Goal: Task Accomplishment & Management: Complete application form

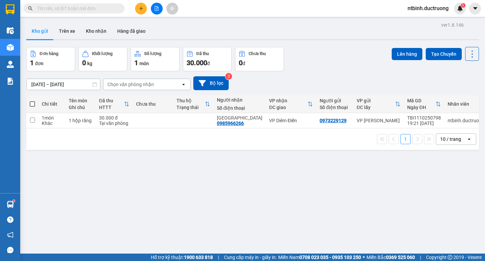
click at [141, 10] on icon "plus" at bounding box center [141, 8] width 5 height 5
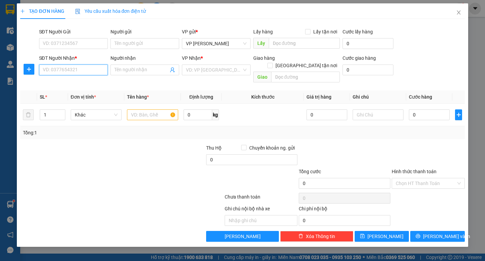
click at [79, 68] on input "SĐT Người Nhận *" at bounding box center [73, 69] width 69 height 11
type input "0354751256"
click at [68, 85] on div "0354751256 - THUỶ chợ gú" at bounding box center [73, 83] width 61 height 7
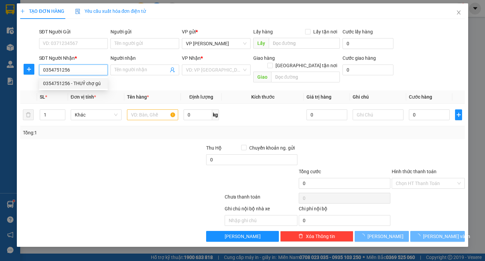
type input "THUỶ chợ gú"
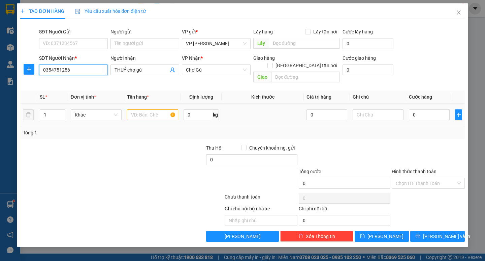
type input "0354751256"
click at [148, 109] on input "text" at bounding box center [152, 114] width 51 height 11
type input "1 ctong"
click at [418, 109] on input "0" at bounding box center [429, 114] width 41 height 11
type input "5"
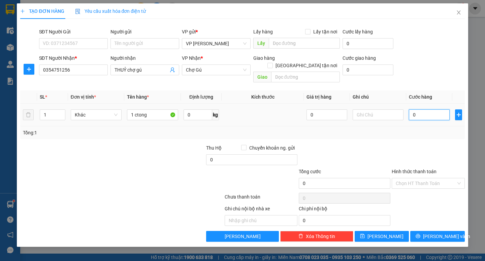
type input "5"
type input "50"
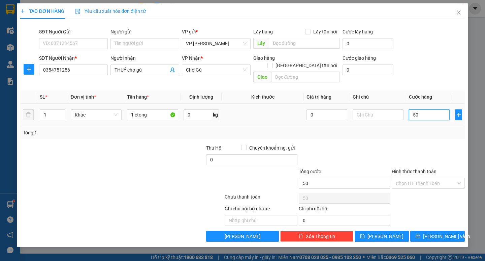
click at [418, 109] on input "50" at bounding box center [429, 114] width 41 height 11
type input "50.000"
click at [436, 232] on span "[PERSON_NAME] và In" at bounding box center [446, 235] width 47 height 7
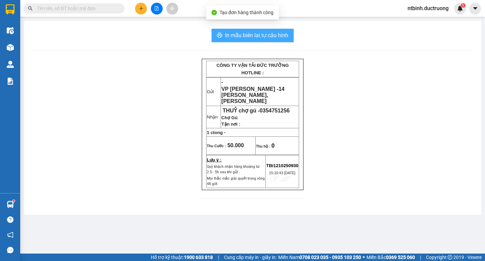
click at [268, 33] on span "In mẫu biên lai tự cấu hình" at bounding box center [256, 35] width 63 height 8
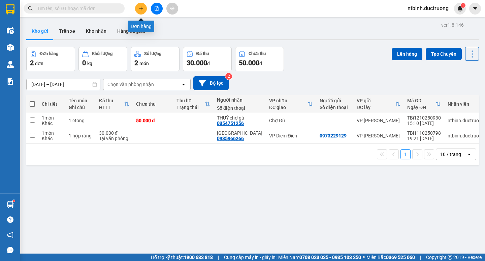
click at [142, 8] on icon "plus" at bounding box center [141, 8] width 4 height 0
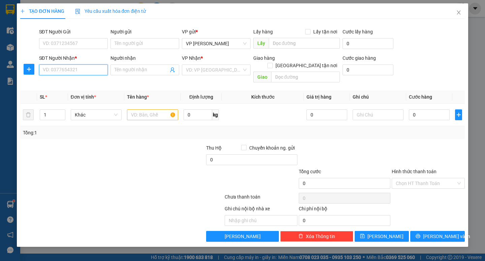
click at [88, 68] on input "SĐT Người Nhận *" at bounding box center [73, 69] width 69 height 11
click at [90, 83] on div "0977418888" at bounding box center [73, 83] width 61 height 7
type input "0977418888"
click at [152, 110] on input "text" at bounding box center [152, 114] width 51 height 11
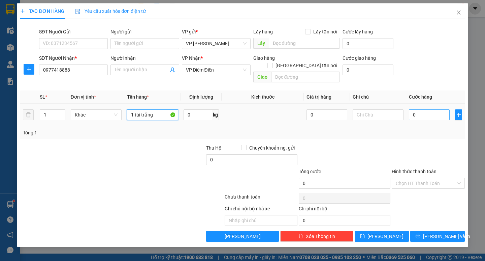
type input "1 túi trắng"
click at [427, 109] on input "0" at bounding box center [429, 114] width 41 height 11
type input "3"
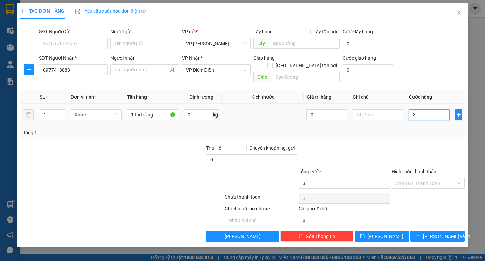
type input "30"
click at [427, 109] on input "30" at bounding box center [429, 114] width 41 height 11
type input "30.000"
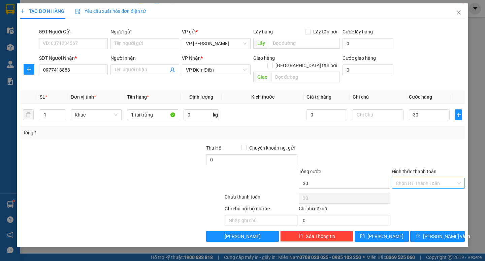
type input "30.000"
click at [431, 178] on input "Hình thức thanh toán" at bounding box center [426, 183] width 60 height 10
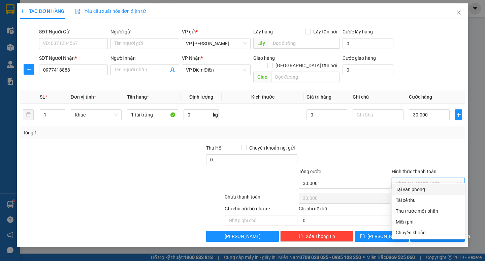
click at [422, 191] on div "Tại văn phòng" at bounding box center [428, 188] width 65 height 7
type input "0"
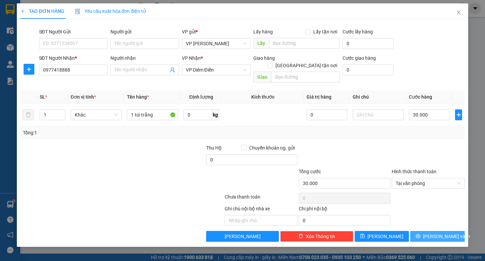
click at [433, 232] on span "[PERSON_NAME] và In" at bounding box center [446, 235] width 47 height 7
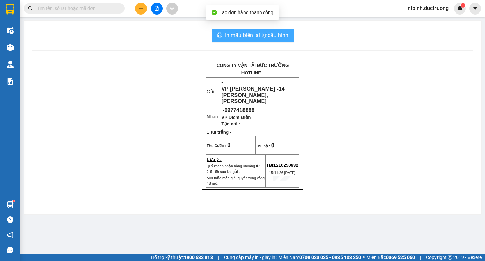
click at [278, 31] on button "In mẫu biên lai tự cấu hình" at bounding box center [253, 35] width 82 height 13
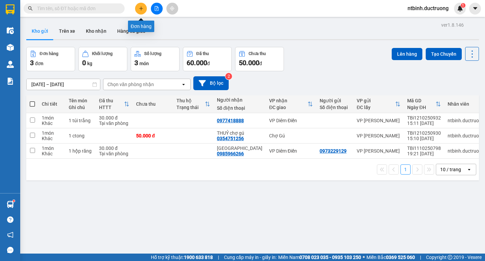
click at [143, 10] on icon "plus" at bounding box center [141, 8] width 5 height 5
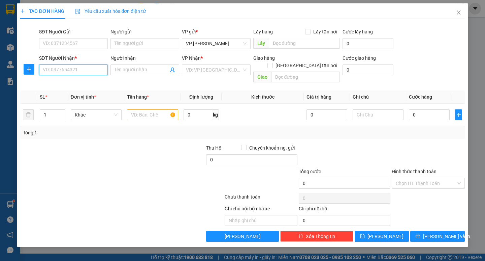
click at [93, 70] on input "SĐT Người Nhận *" at bounding box center [73, 69] width 69 height 11
click at [74, 80] on div "0979001669" at bounding box center [73, 83] width 61 height 7
type input "0979001669"
click at [134, 109] on input "text" at bounding box center [152, 114] width 51 height 11
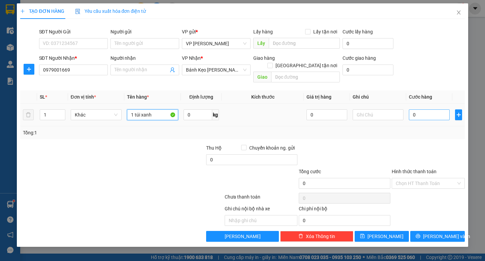
type input "1 túi xanh"
click at [417, 109] on input "0" at bounding box center [429, 114] width 41 height 11
type input "3"
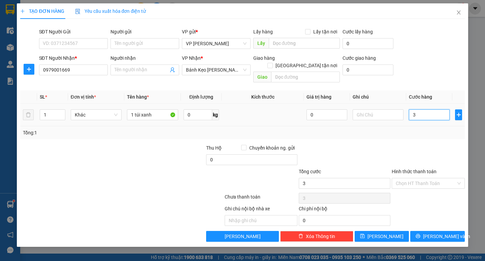
type input "0"
type input "04"
type input "4"
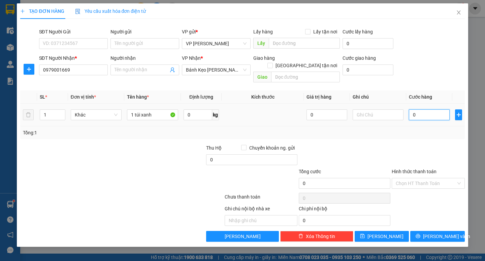
type input "4"
type input "040"
type input "40"
click at [417, 109] on input "040" at bounding box center [429, 114] width 41 height 11
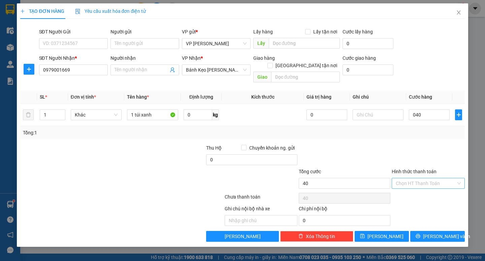
type input "40.000"
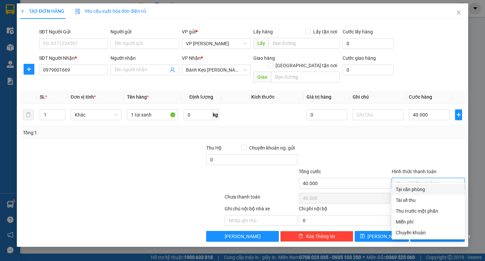
click at [424, 178] on input "Hình thức thanh toán" at bounding box center [426, 183] width 60 height 10
click at [393, 144] on div at bounding box center [428, 156] width 74 height 24
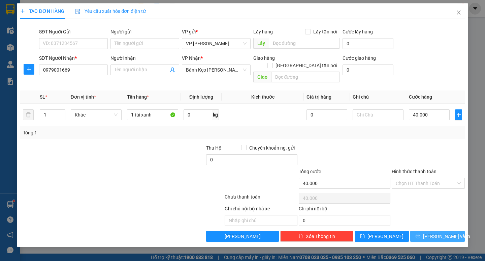
click at [435, 232] on span "[PERSON_NAME] và In" at bounding box center [446, 235] width 47 height 7
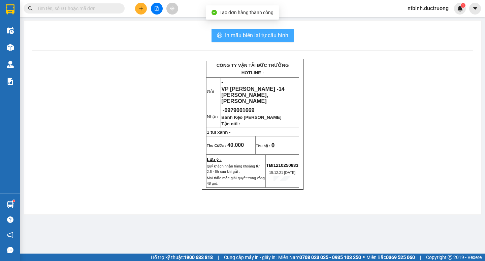
click at [260, 33] on span "In mẫu biên lai tự cấu hình" at bounding box center [256, 35] width 63 height 8
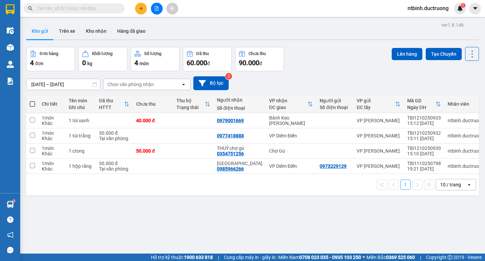
click at [141, 8] on icon "plus" at bounding box center [141, 8] width 5 height 5
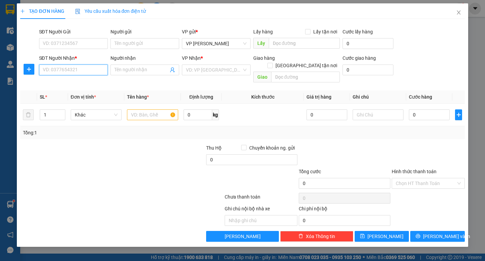
click at [66, 68] on input "SĐT Người Nhận *" at bounding box center [73, 69] width 69 height 11
click at [55, 68] on input "SĐT Người Nhận *" at bounding box center [73, 69] width 69 height 11
type input "0352120345"
click at [64, 82] on div "0352120345 - cánh đồng miêu" at bounding box center [75, 83] width 64 height 7
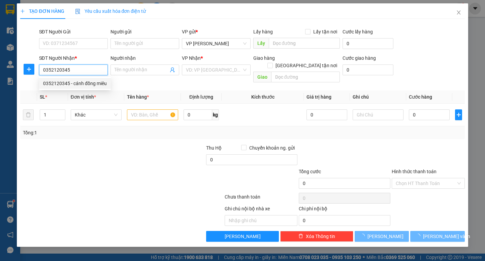
type input "cánh đồng miêu"
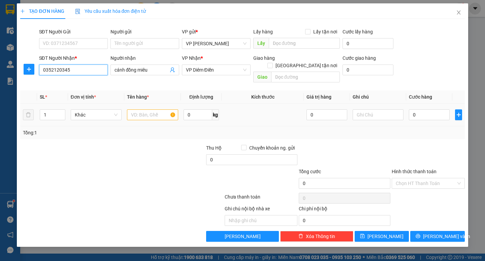
type input "0352120345"
click at [145, 109] on input "text" at bounding box center [152, 114] width 51 height 11
type input "2 bao"
click at [413, 109] on input "0" at bounding box center [429, 114] width 41 height 11
type input "1"
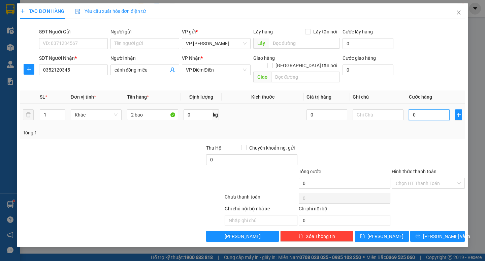
type input "1"
drag, startPoint x: 414, startPoint y: 108, endPoint x: 431, endPoint y: 116, distance: 18.8
click at [419, 109] on input "120" at bounding box center [429, 114] width 41 height 11
click at [422, 231] on button "[PERSON_NAME] và In" at bounding box center [438, 236] width 54 height 11
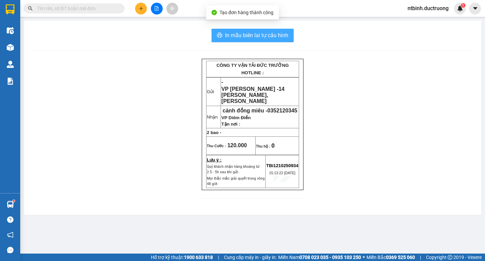
click at [273, 34] on span "In mẫu biên lai tự cấu hình" at bounding box center [256, 35] width 63 height 8
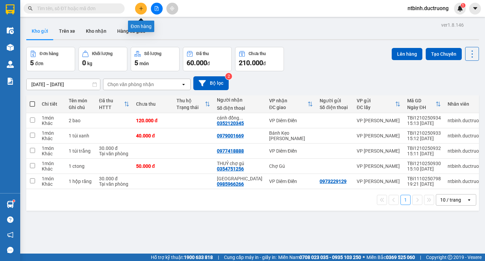
click at [141, 11] on button at bounding box center [141, 9] width 12 height 12
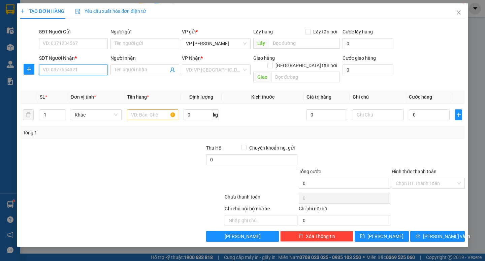
click at [67, 66] on input "SĐT Người Nhận *" at bounding box center [73, 69] width 69 height 11
click at [55, 80] on div "0398954640 - thưa" at bounding box center [73, 83] width 61 height 7
type input "0398954640"
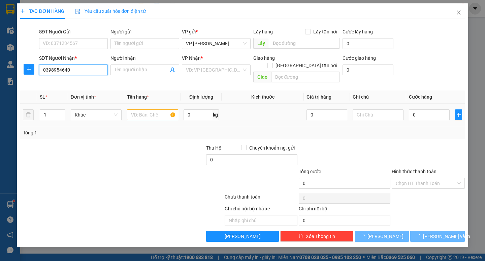
type input "thưa"
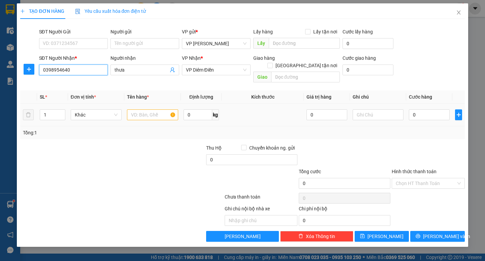
type input "0398954640"
click at [152, 109] on input "text" at bounding box center [152, 114] width 51 height 11
type input "1 ctong"
click at [425, 109] on input "0" at bounding box center [429, 114] width 41 height 11
type input "5"
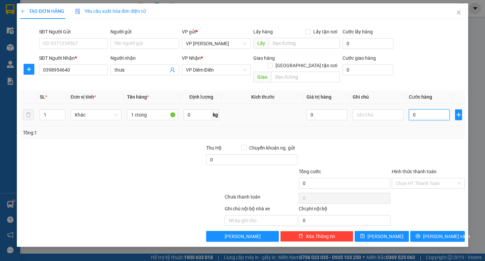
type input "5"
type input "50"
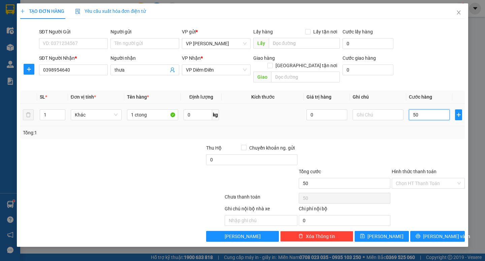
click at [425, 109] on input "50" at bounding box center [429, 114] width 41 height 11
type input "50.000"
click at [430, 231] on button "[PERSON_NAME] và In" at bounding box center [438, 236] width 54 height 11
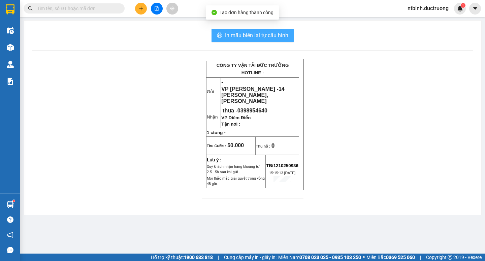
click at [263, 31] on span "In mẫu biên lai tự cấu hình" at bounding box center [256, 35] width 63 height 8
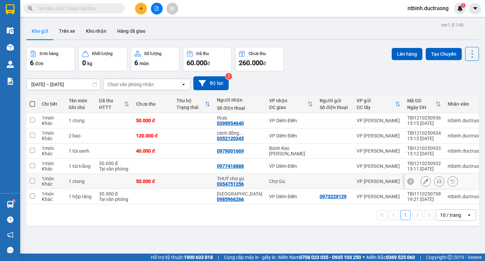
click at [38, 181] on td at bounding box center [32, 181] width 12 height 15
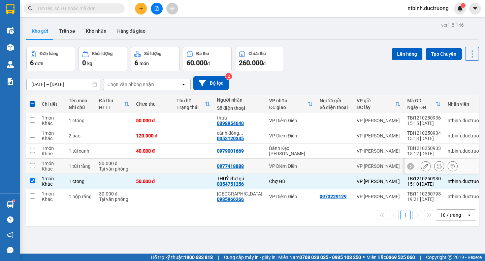
click at [38, 166] on td at bounding box center [32, 165] width 12 height 15
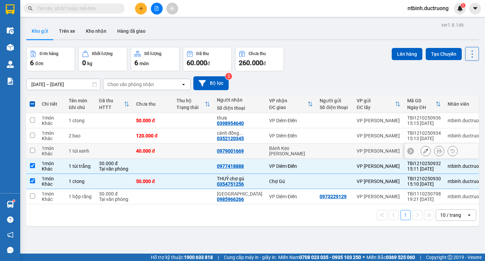
drag, startPoint x: 37, startPoint y: 147, endPoint x: 37, endPoint y: 137, distance: 10.4
click at [37, 147] on td at bounding box center [32, 150] width 12 height 15
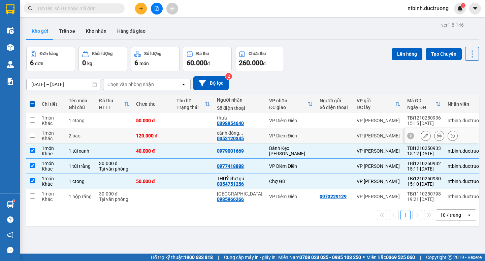
click at [37, 134] on td at bounding box center [32, 135] width 12 height 15
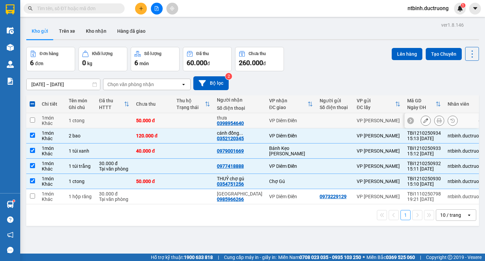
click at [32, 115] on td at bounding box center [32, 120] width 12 height 15
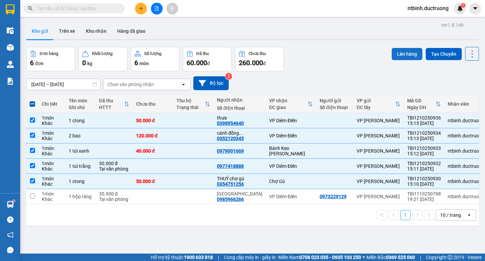
click at [408, 51] on button "Lên hàng" at bounding box center [407, 54] width 31 height 12
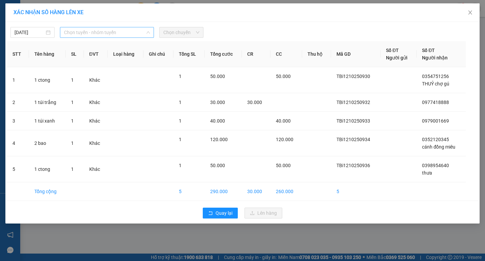
click at [106, 30] on span "Chọn tuyến - nhóm tuyến" at bounding box center [107, 32] width 86 height 10
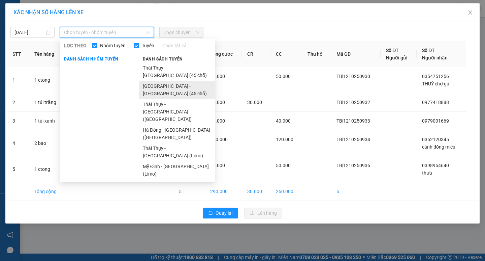
click at [151, 81] on li "[GEOGRAPHIC_DATA] - [GEOGRAPHIC_DATA] (45 chỗ)" at bounding box center [177, 90] width 76 height 18
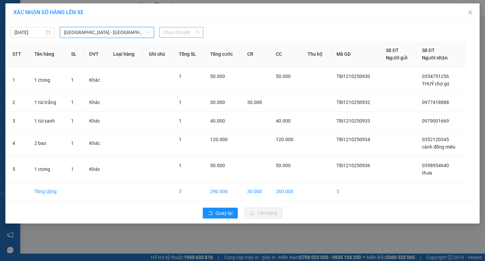
click at [174, 36] on span "Chọn chuyến" at bounding box center [181, 32] width 36 height 10
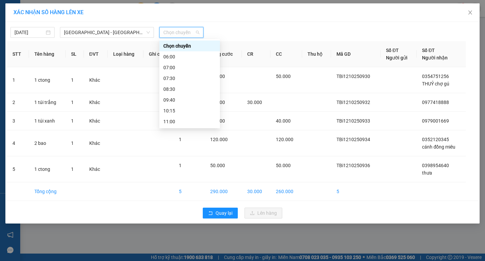
click at [170, 182] on div "15:30" at bounding box center [189, 185] width 53 height 7
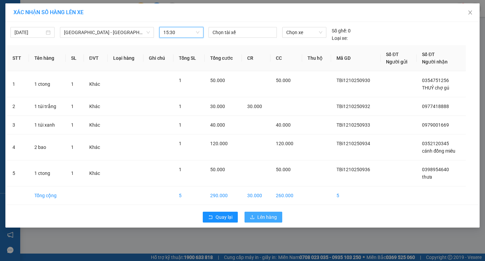
click at [264, 215] on span "Lên hàng" at bounding box center [268, 216] width 20 height 7
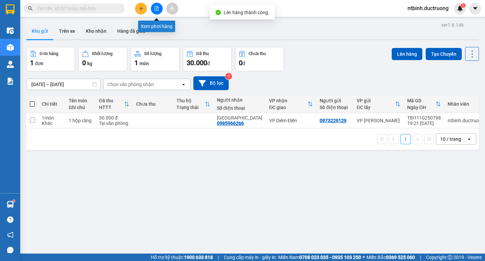
click at [155, 10] on icon "file-add" at bounding box center [156, 8] width 5 height 5
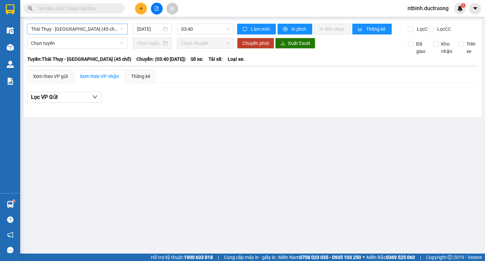
click at [102, 30] on span "Thái Thụy - [GEOGRAPHIC_DATA] (45 chỗ)" at bounding box center [77, 29] width 93 height 10
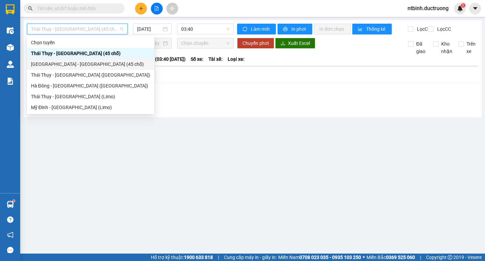
click at [70, 62] on div "[GEOGRAPHIC_DATA] - [GEOGRAPHIC_DATA] (45 chỗ)" at bounding box center [90, 63] width 119 height 7
type input "[DATE]"
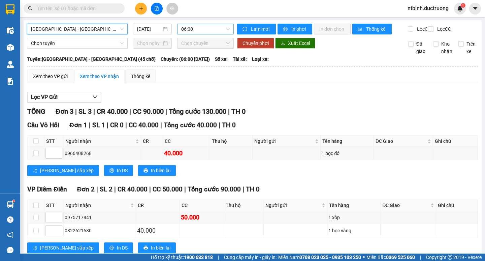
click at [199, 24] on span "06:00" at bounding box center [205, 29] width 49 height 10
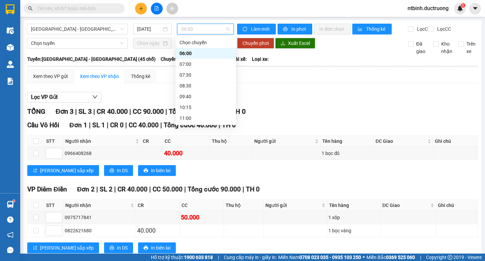
click at [185, 179] on div "15:30" at bounding box center [206, 182] width 53 height 7
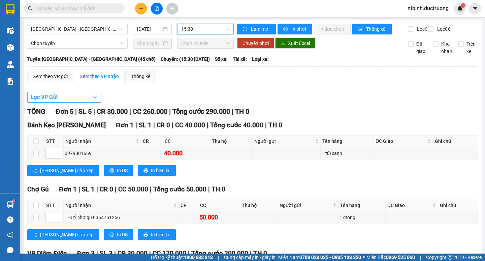
click at [97, 99] on icon "down" at bounding box center [94, 96] width 5 height 5
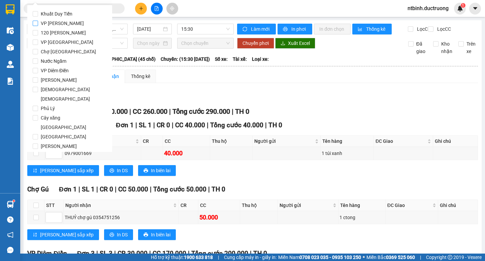
click at [50, 19] on span "VP [PERSON_NAME]" at bounding box center [62, 23] width 49 height 9
click at [38, 21] on input "VP [PERSON_NAME]" at bounding box center [35, 23] width 5 height 5
checkbox input "true"
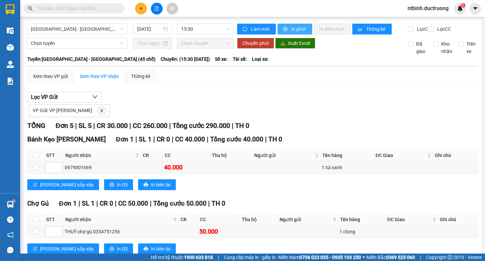
click at [296, 28] on span "In phơi" at bounding box center [300, 28] width 16 height 7
click at [141, 7] on icon "plus" at bounding box center [141, 8] width 5 height 5
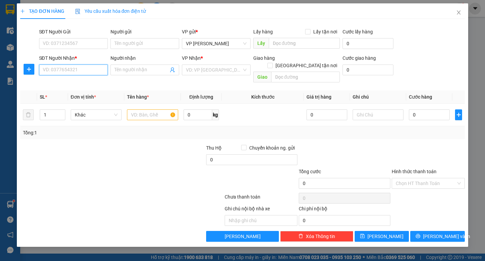
click at [82, 70] on input "SĐT Người Nhận *" at bounding box center [73, 69] width 69 height 11
click at [56, 73] on input "SĐT Người Nhận *" at bounding box center [73, 69] width 69 height 11
click at [66, 83] on div "0982803026" at bounding box center [73, 83] width 61 height 7
type input "0982803026"
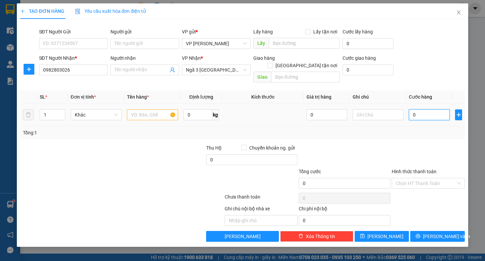
click at [423, 110] on input "0" at bounding box center [429, 114] width 41 height 11
type input "5"
type input "50"
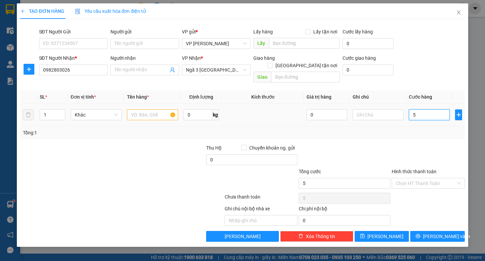
type input "50"
click at [423, 110] on input "50" at bounding box center [429, 114] width 41 height 11
click at [145, 109] on input "text" at bounding box center [152, 114] width 51 height 11
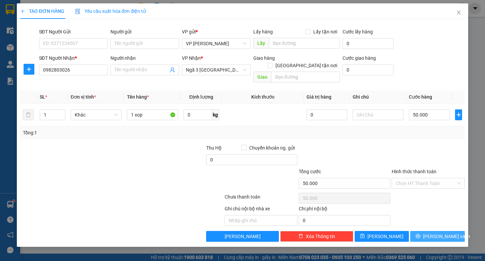
click at [429, 231] on button "[PERSON_NAME] và In" at bounding box center [438, 236] width 54 height 11
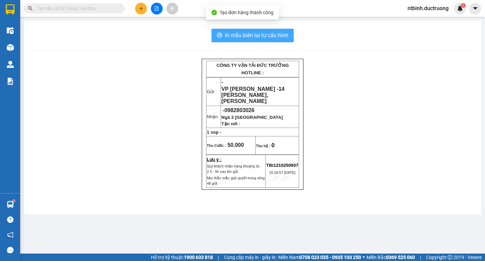
click at [258, 39] on span "In mẫu biên lai tự cấu hình" at bounding box center [256, 35] width 63 height 8
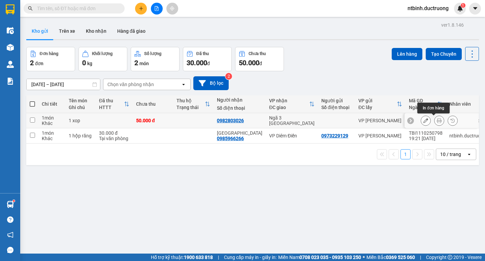
click at [437, 122] on icon at bounding box center [439, 120] width 5 height 5
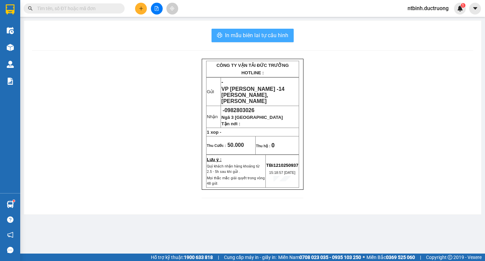
click at [254, 39] on span "In mẫu biên lai tự cấu hình" at bounding box center [256, 35] width 63 height 8
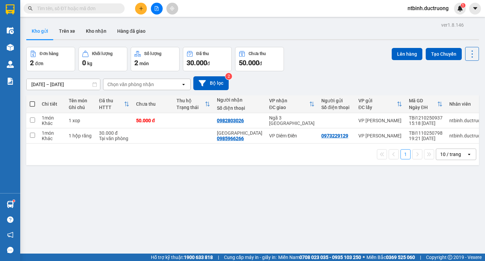
click at [139, 10] on icon "plus" at bounding box center [141, 8] width 5 height 5
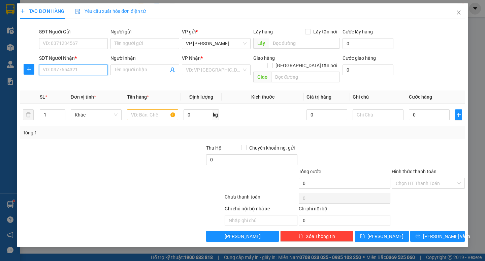
click at [66, 71] on input "SĐT Người Nhận *" at bounding box center [73, 69] width 69 height 11
click at [62, 67] on input "SĐT Người Nhận *" at bounding box center [73, 69] width 69 height 11
click at [57, 66] on input "SĐT Người Nhận *" at bounding box center [73, 69] width 69 height 11
type input "0987699251"
click at [213, 69] on input "search" at bounding box center [214, 70] width 56 height 10
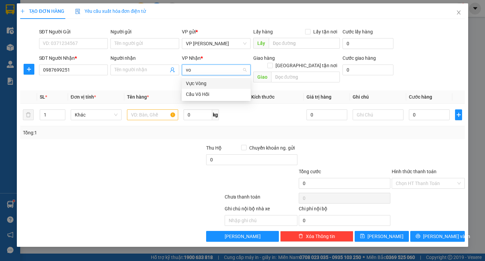
type input "vô"
click at [154, 109] on input "text" at bounding box center [152, 114] width 51 height 11
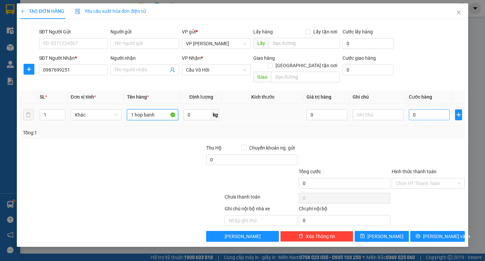
type input "1 hop banh"
click at [416, 109] on input "0" at bounding box center [429, 114] width 41 height 11
type input "3"
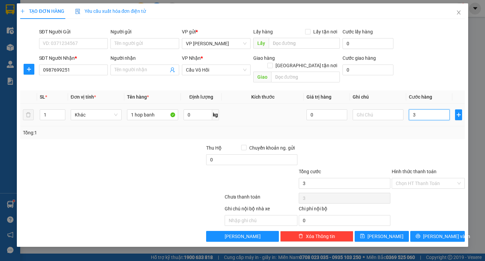
type input "30"
click at [416, 109] on input "30" at bounding box center [429, 114] width 41 height 11
type input "30.000"
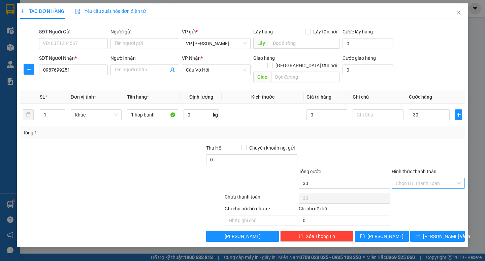
type input "30.000"
click at [431, 178] on input "Hình thức thanh toán" at bounding box center [426, 183] width 60 height 10
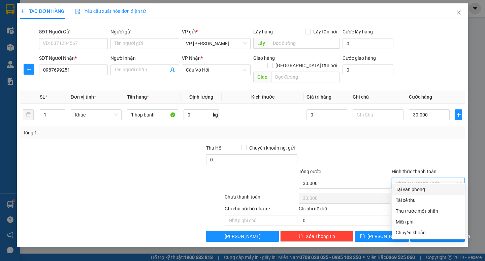
click at [431, 187] on div "Tại văn phòng" at bounding box center [428, 188] width 65 height 7
type input "0"
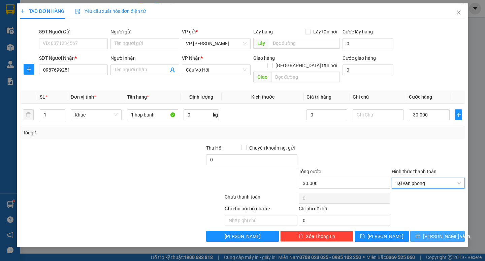
click at [442, 232] on span "[PERSON_NAME] và In" at bounding box center [446, 235] width 47 height 7
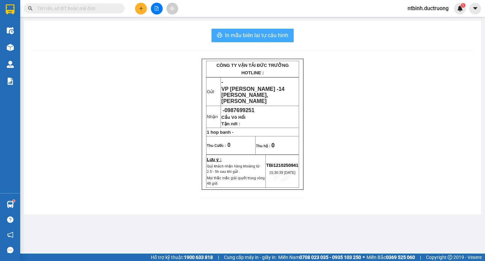
drag, startPoint x: 266, startPoint y: 39, endPoint x: 268, endPoint y: 13, distance: 26.3
click at [267, 21] on div "In mẫu biên lai tự cấu hình CÔNG TY VẬN TẢI ĐỨC TRƯỞNG HOTLINE : Gửi - VP [PERS…" at bounding box center [253, 117] width 458 height 193
click at [269, 39] on span "In mẫu biên lai tự cấu hình" at bounding box center [256, 35] width 63 height 8
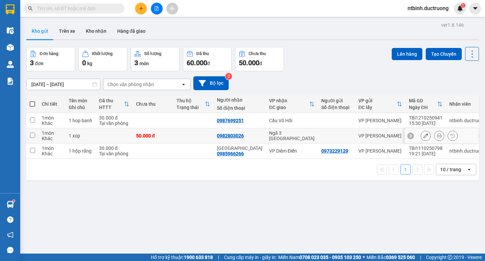
click at [32, 132] on input "checkbox" at bounding box center [32, 134] width 5 height 5
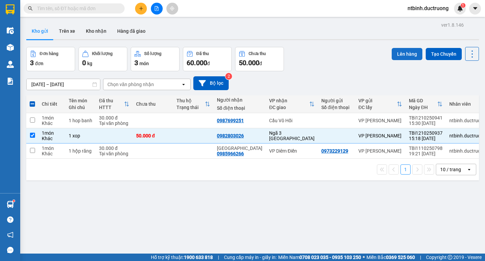
click at [404, 52] on button "Lên hàng" at bounding box center [407, 54] width 31 height 12
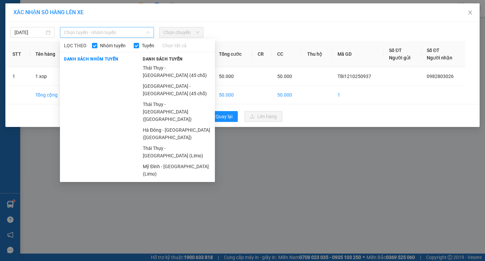
click at [130, 34] on span "Chọn tuyến - nhóm tuyến" at bounding box center [107, 32] width 86 height 10
click at [157, 81] on li "[GEOGRAPHIC_DATA] - [GEOGRAPHIC_DATA] (45 chỗ)" at bounding box center [177, 90] width 76 height 18
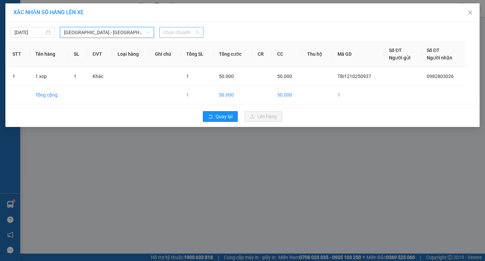
click at [178, 30] on span "Chọn chuyến" at bounding box center [181, 32] width 36 height 10
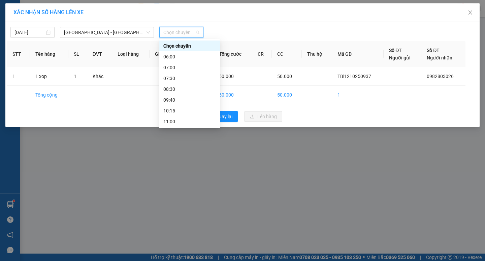
click at [172, 182] on div "15:30" at bounding box center [189, 185] width 53 height 7
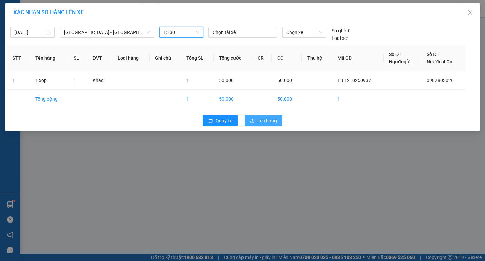
click at [278, 116] on button "Lên hàng" at bounding box center [264, 120] width 38 height 11
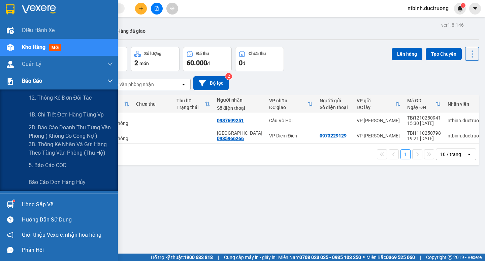
click at [30, 78] on span "Báo cáo" at bounding box center [32, 81] width 20 height 8
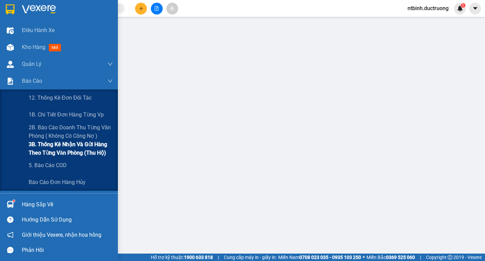
click at [75, 151] on span "3B. Thống kê nhận và gửi hàng theo từng văn phòng (thu hộ)" at bounding box center [71, 148] width 84 height 17
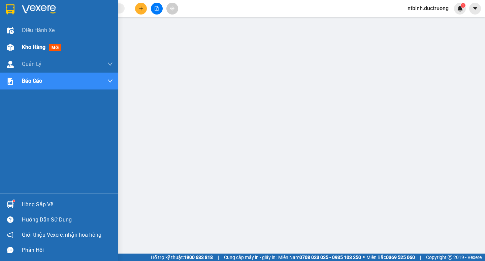
click at [12, 45] on img at bounding box center [10, 47] width 7 height 7
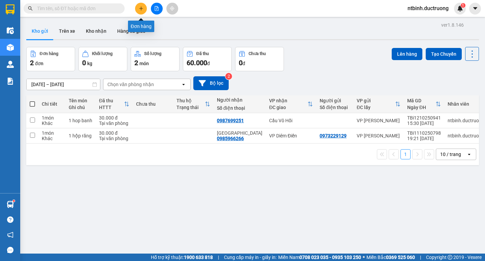
click at [143, 8] on icon "plus" at bounding box center [141, 8] width 5 height 5
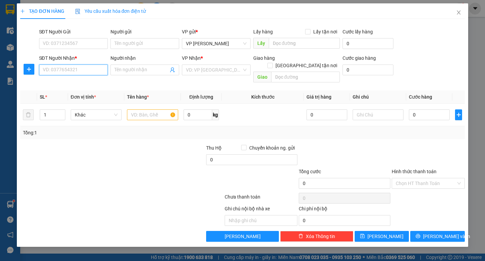
click at [57, 73] on input "SĐT Người Nhận *" at bounding box center [73, 69] width 69 height 11
type input "9"
drag, startPoint x: 85, startPoint y: 81, endPoint x: 81, endPoint y: 67, distance: 14.5
click at [81, 67] on body "Kết quả tìm kiếm ( 0 ) Bộ lọc No Data ntbinh.ductruong 1 Điều hành xe Kho hàng …" at bounding box center [242, 130] width 485 height 261
type input "0986965569"
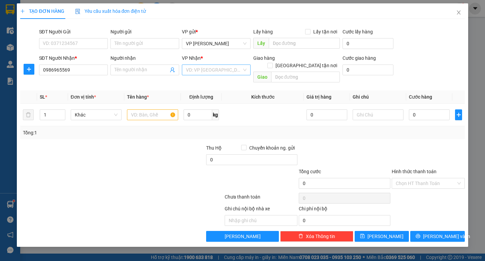
click at [208, 70] on input "search" at bounding box center [214, 70] width 56 height 10
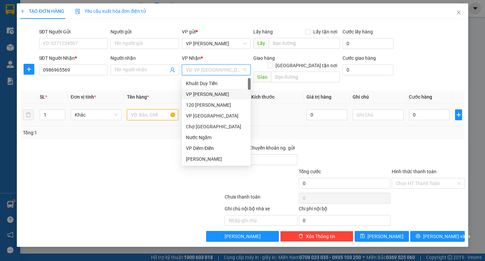
click at [144, 109] on input "text" at bounding box center [152, 114] width 51 height 11
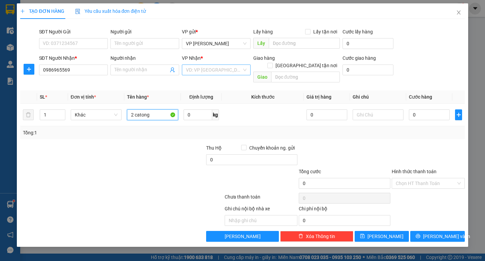
type input "2 catong"
click at [209, 71] on input "search" at bounding box center [214, 70] width 56 height 10
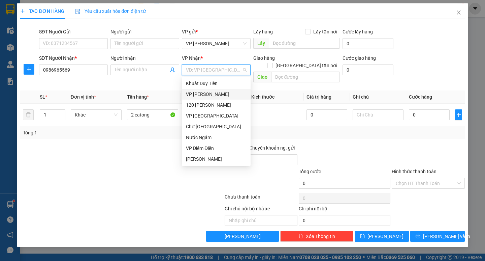
type input "c"
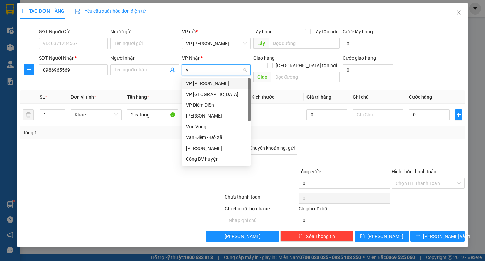
type input "vp"
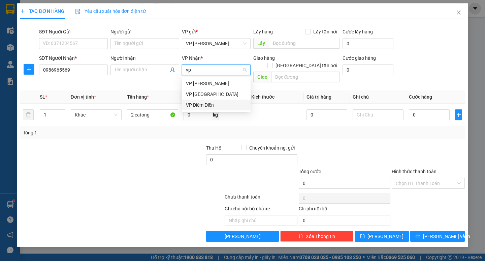
click at [213, 104] on div "VP Diêm Điền" at bounding box center [216, 104] width 61 height 7
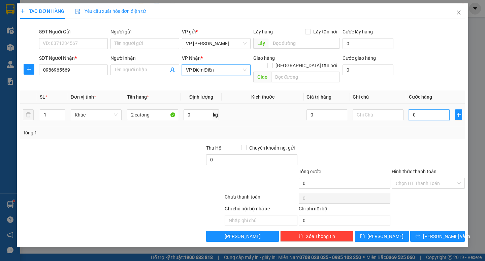
click at [419, 109] on input "0" at bounding box center [429, 114] width 41 height 11
click at [413, 109] on input "0" at bounding box center [429, 114] width 41 height 11
type input "10"
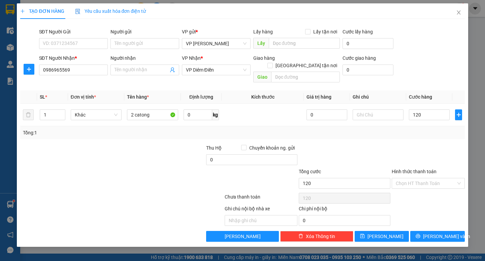
click at [427, 144] on div at bounding box center [428, 156] width 74 height 24
click at [438, 232] on span "[PERSON_NAME] và In" at bounding box center [446, 235] width 47 height 7
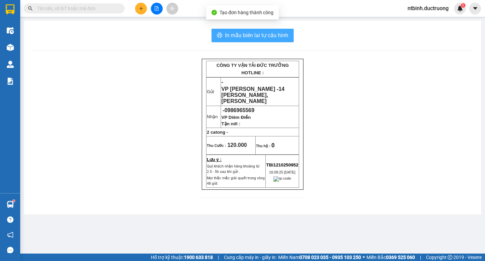
click at [260, 38] on span "In mẫu biên lai tự cấu hình" at bounding box center [256, 35] width 63 height 8
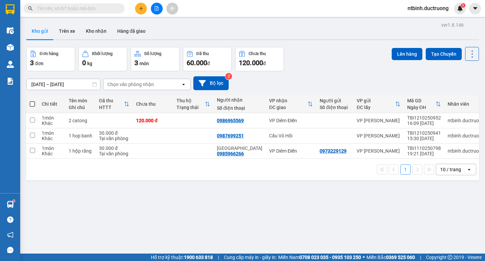
click at [143, 9] on icon "plus" at bounding box center [141, 8] width 5 height 5
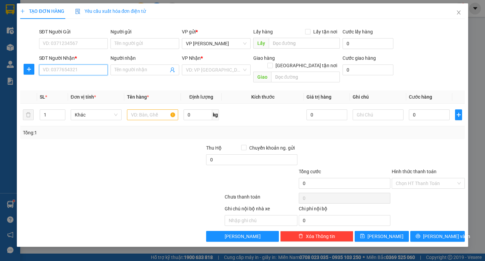
click at [95, 72] on input "SĐT Người Nhận *" at bounding box center [73, 69] width 69 height 11
type input "0984418771"
click at [211, 69] on input "search" at bounding box center [214, 70] width 56 height 10
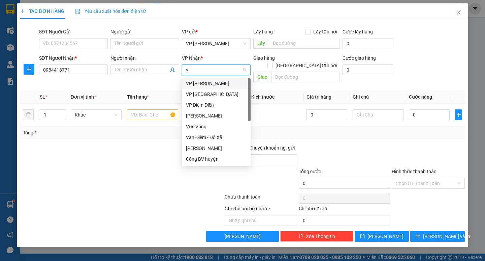
type input "vp"
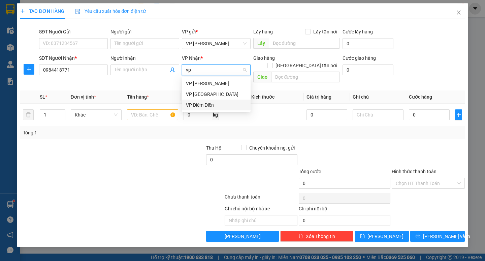
click at [198, 103] on div "VP Diêm Điền" at bounding box center [216, 104] width 61 height 7
click at [138, 109] on input "text" at bounding box center [152, 114] width 51 height 11
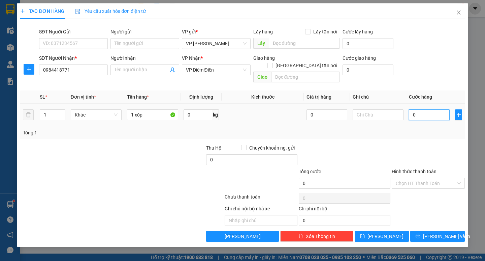
click at [426, 109] on input "0" at bounding box center [429, 114] width 41 height 11
click at [414, 109] on input "0" at bounding box center [429, 114] width 41 height 11
click at [410, 129] on div "Tổng: 1" at bounding box center [242, 132] width 439 height 7
click at [432, 232] on span "[PERSON_NAME] và In" at bounding box center [446, 235] width 47 height 7
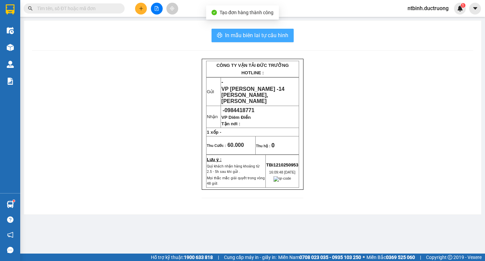
click at [250, 39] on span "In mẫu biên lai tự cấu hình" at bounding box center [256, 35] width 63 height 8
